Goal: Task Accomplishment & Management: Manage account settings

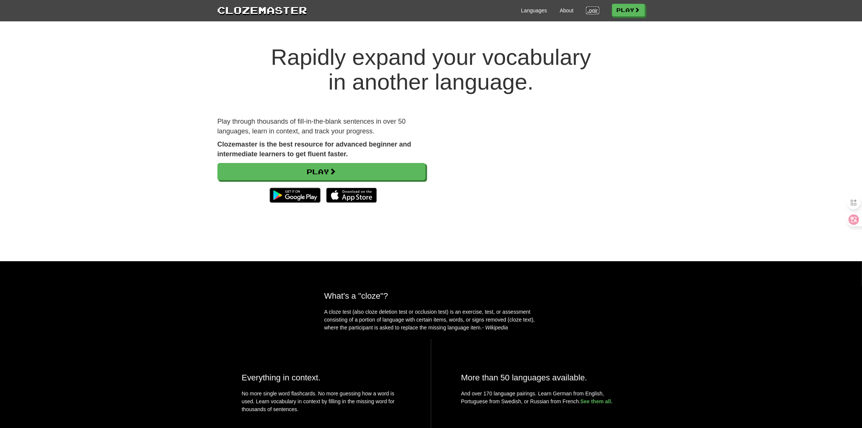
click at [594, 14] on link "Login" at bounding box center [592, 11] width 13 height 8
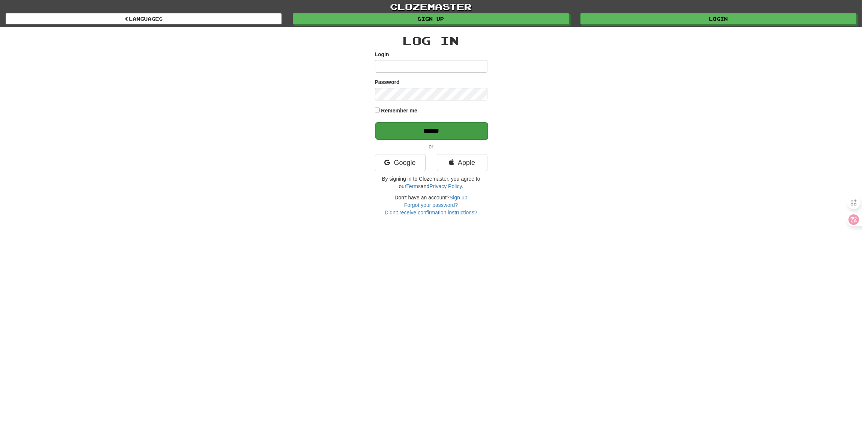
type input "*********"
click at [448, 133] on input "******" at bounding box center [431, 130] width 113 height 17
